Goal: Information Seeking & Learning: Learn about a topic

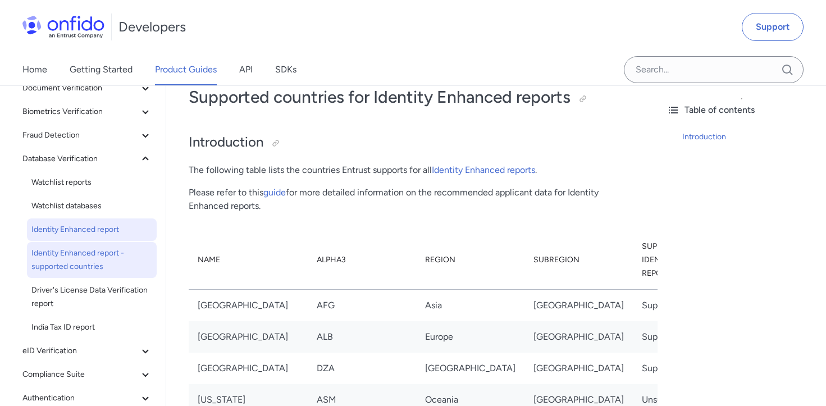
scroll to position [82, 0]
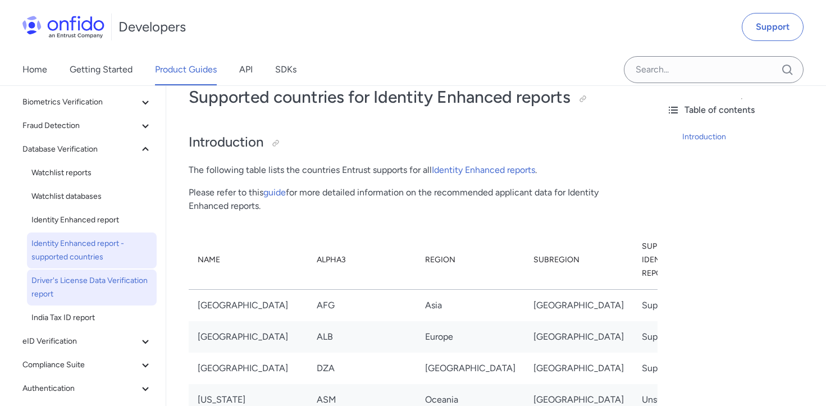
click at [92, 282] on span "Driver's License Data Verification report" at bounding box center [91, 287] width 121 height 27
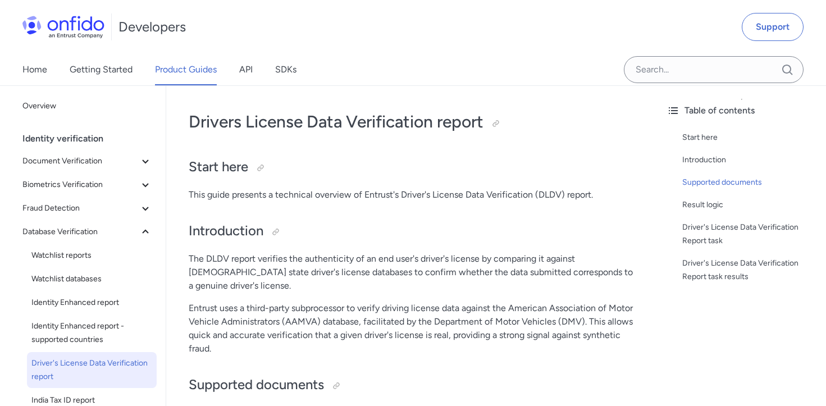
scroll to position [32, 0]
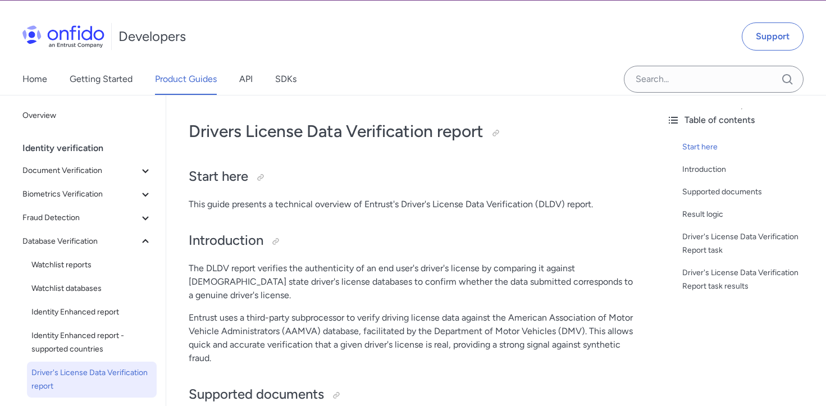
click at [332, 318] on p "Entrust uses a third-party subprocessor to verify driving license data against …" at bounding box center [412, 338] width 446 height 54
copy p "AAMVA"
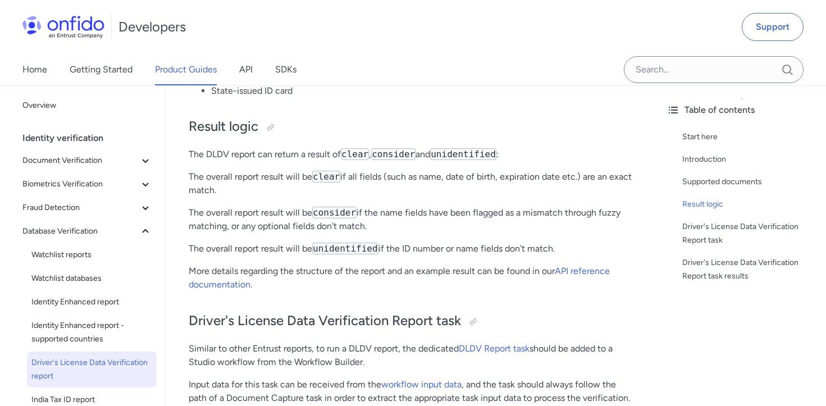
scroll to position [499, 0]
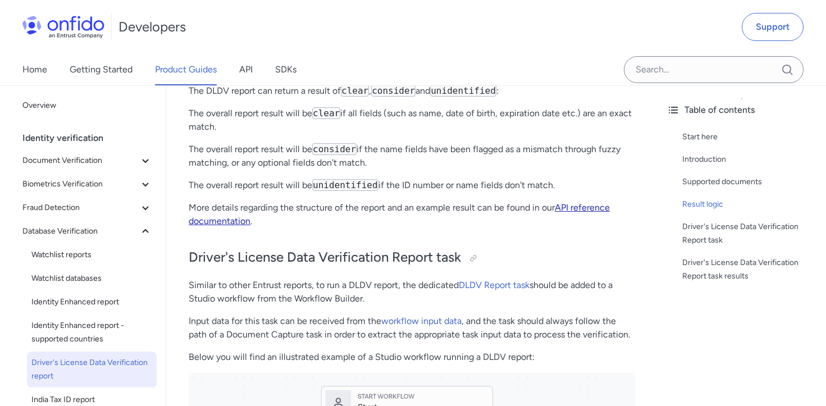
click at [591, 202] on link "API reference documentation" at bounding box center [399, 214] width 421 height 24
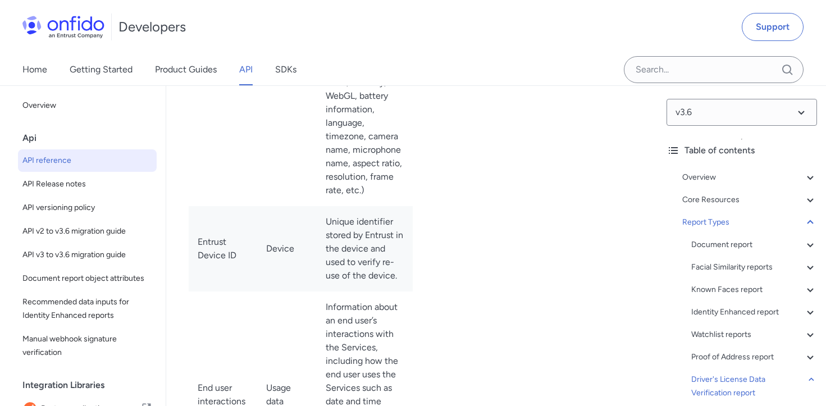
scroll to position [93157, 0]
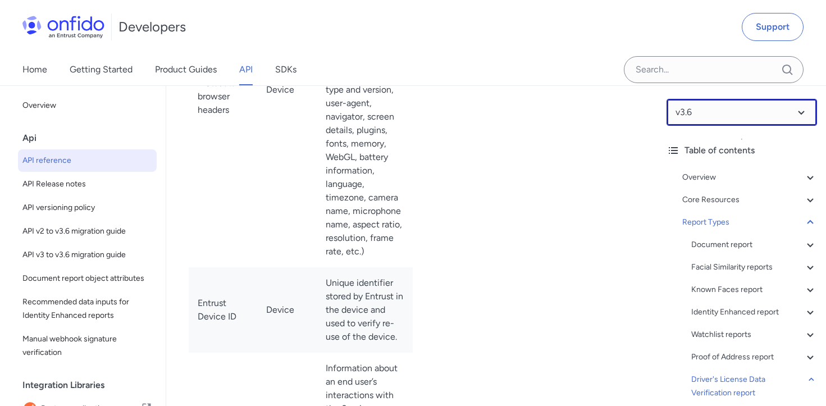
click at [735, 111] on select at bounding box center [741, 112] width 150 height 27
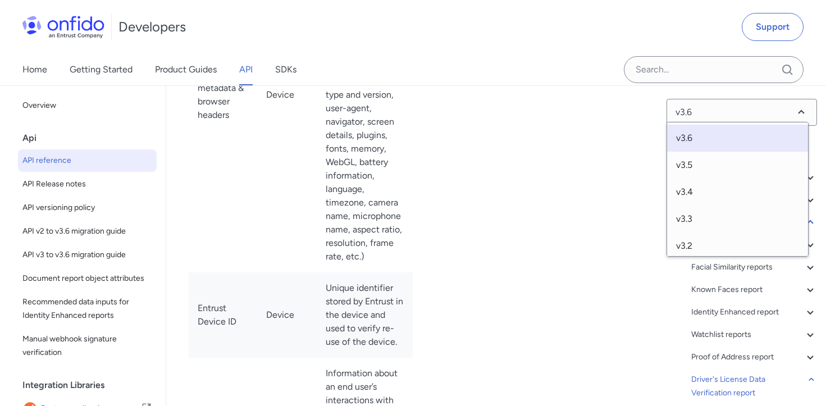
scroll to position [93163, 0]
